Goal: Information Seeking & Learning: Learn about a topic

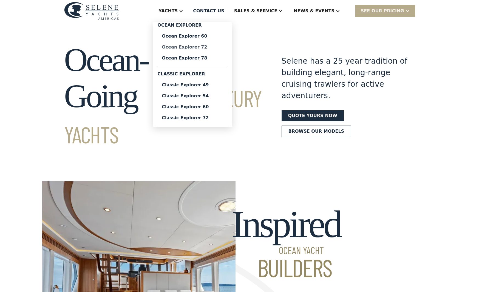
click at [212, 46] on div "Ocean Explorer 72" at bounding box center [192, 47] width 61 height 4
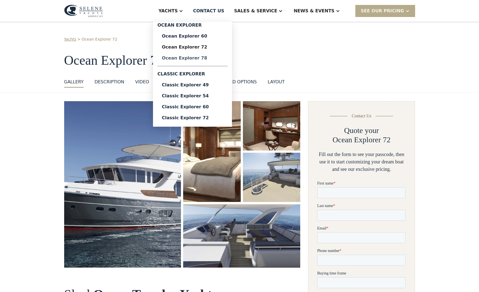
click at [211, 58] on div "Ocean Explorer 78" at bounding box center [192, 58] width 61 height 4
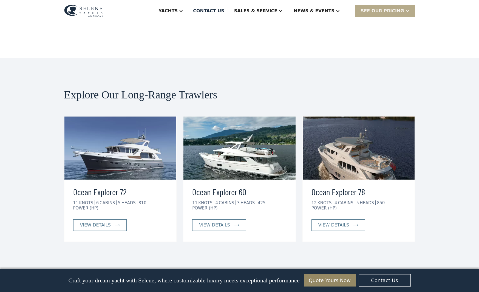
scroll to position [991, 0]
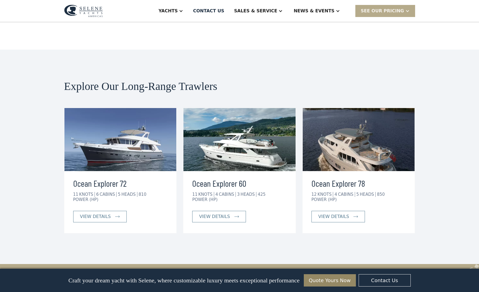
click at [250, 121] on img at bounding box center [239, 139] width 112 height 63
click at [213, 213] on div "view details" at bounding box center [214, 216] width 31 height 7
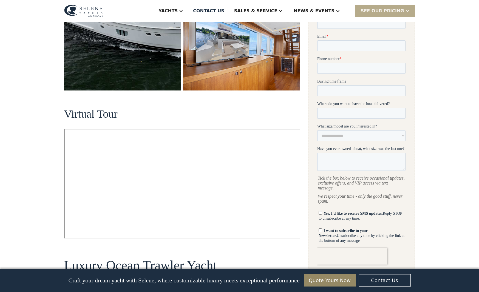
scroll to position [274, 0]
